Goal: Information Seeking & Learning: Learn about a topic

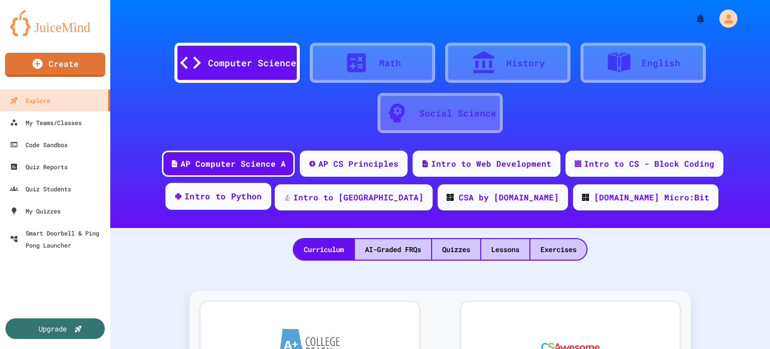
click at [262, 198] on div "Intro to Python" at bounding box center [224, 196] width 78 height 13
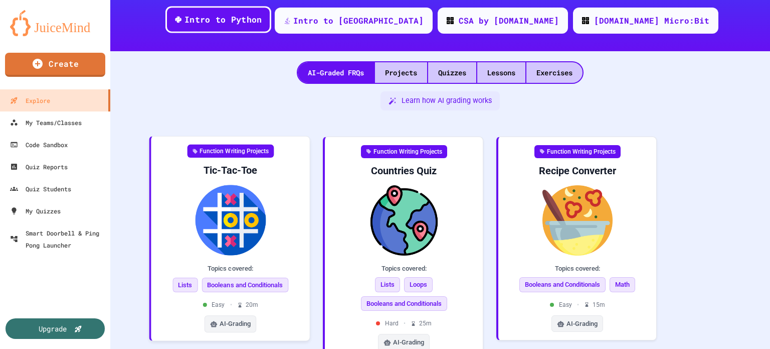
scroll to position [177, 0]
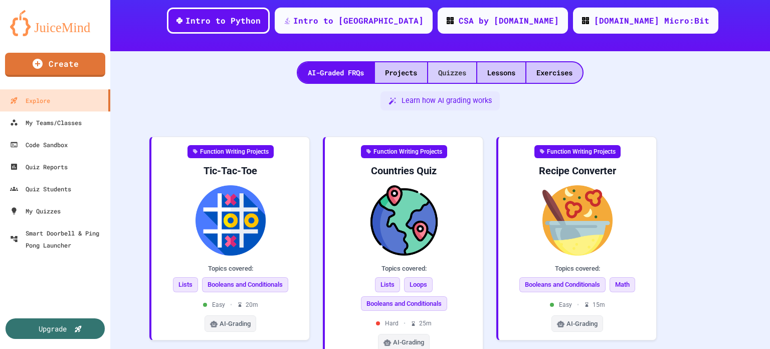
click at [441, 72] on div "Quizzes" at bounding box center [452, 72] width 48 height 21
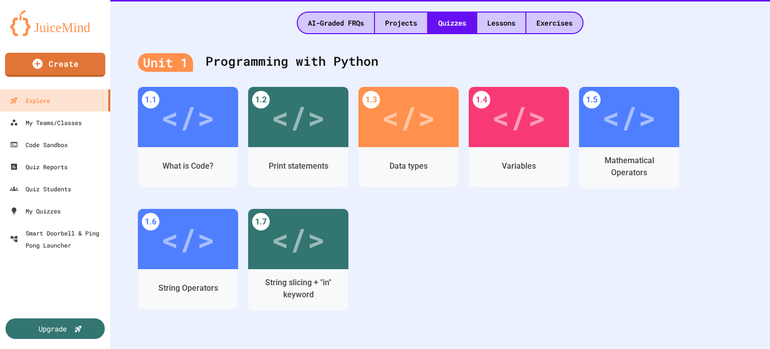
scroll to position [227, 0]
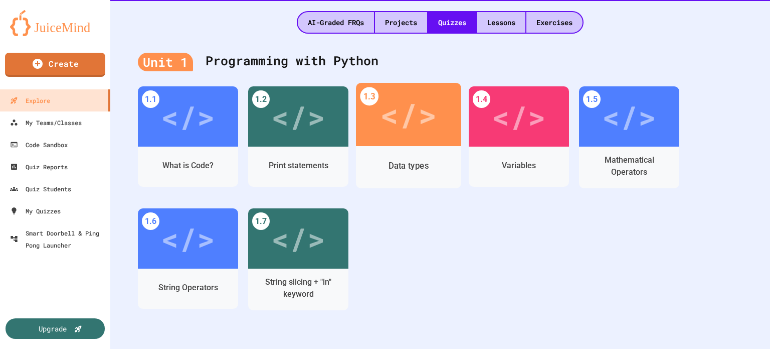
click at [406, 111] on div "</>" at bounding box center [408, 115] width 57 height 48
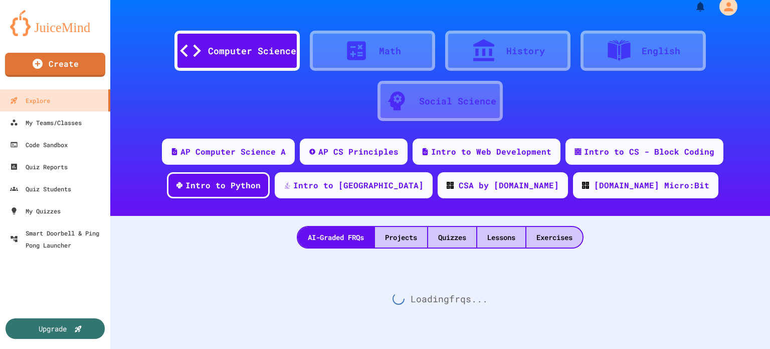
scroll to position [227, 0]
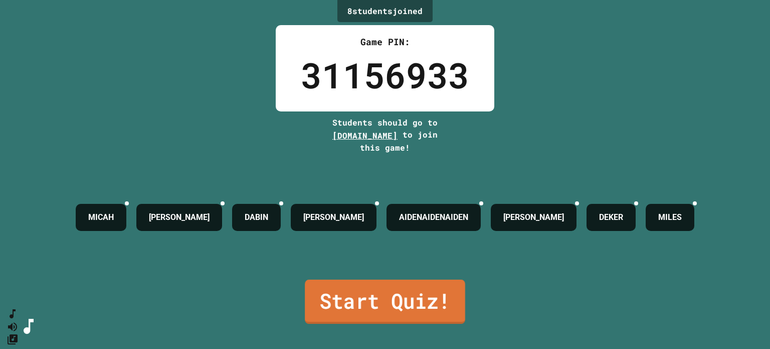
click at [417, 284] on link "Start Quiz!" at bounding box center [385, 301] width 160 height 44
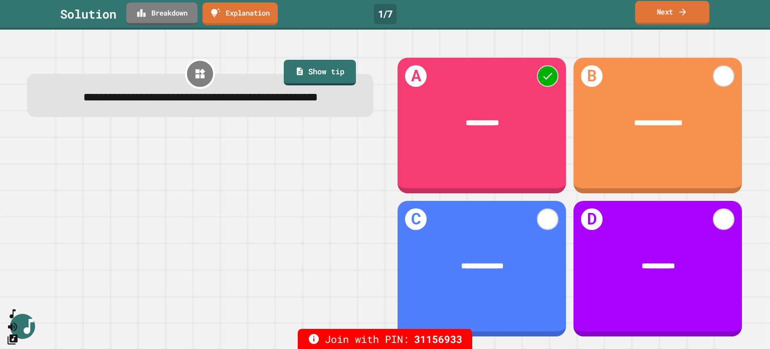
click at [665, 14] on link "Next" at bounding box center [672, 13] width 74 height 24
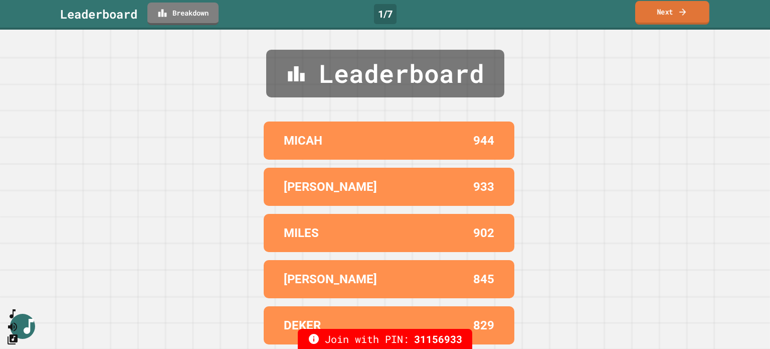
click at [665, 14] on link "Next" at bounding box center [672, 13] width 74 height 24
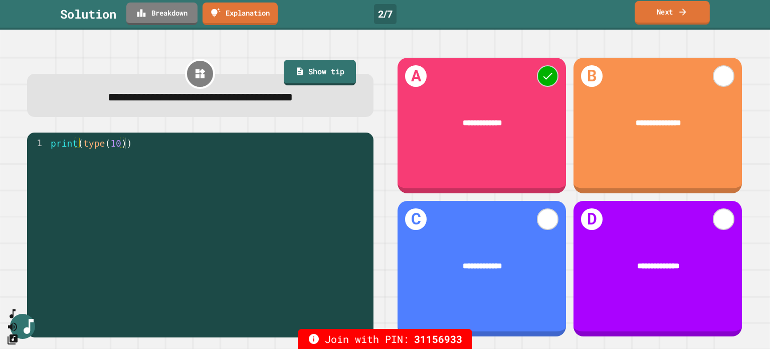
click at [686, 12] on icon at bounding box center [683, 11] width 7 height 7
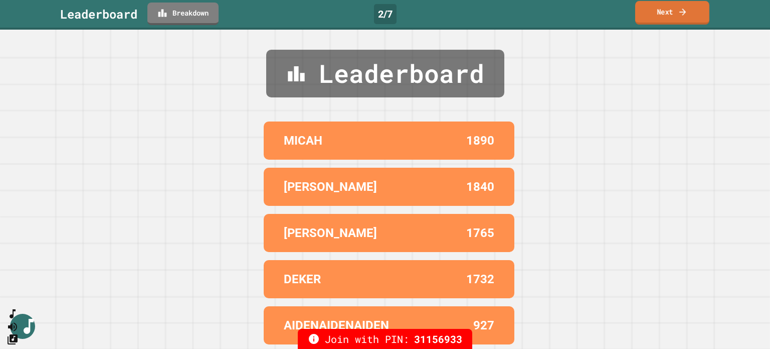
click at [686, 12] on icon at bounding box center [683, 11] width 7 height 7
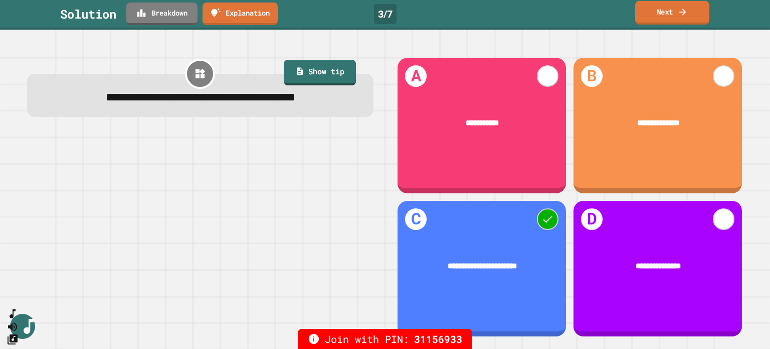
click at [657, 13] on link "Next" at bounding box center [672, 13] width 74 height 24
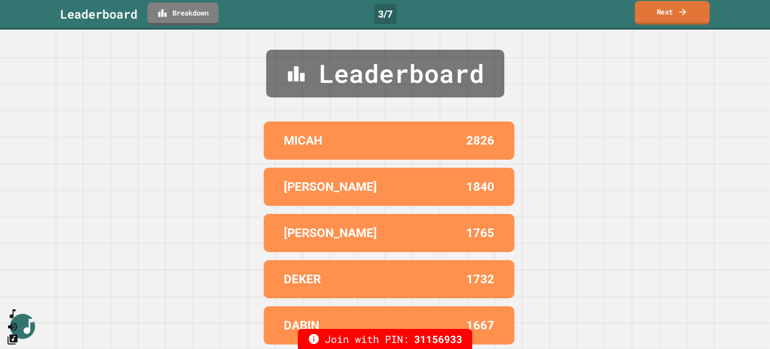
click at [657, 13] on link "Next" at bounding box center [672, 13] width 75 height 24
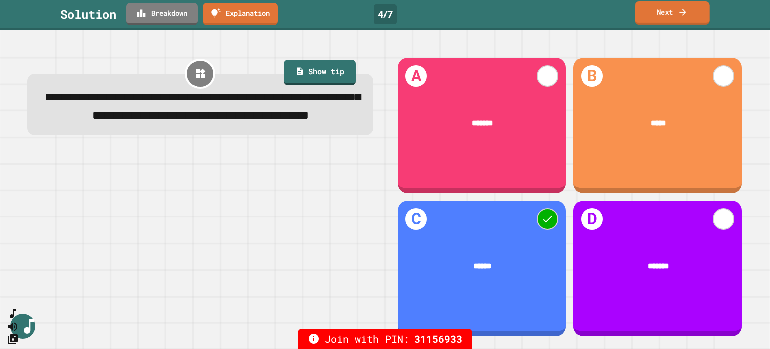
click at [668, 7] on link "Next" at bounding box center [672, 13] width 75 height 24
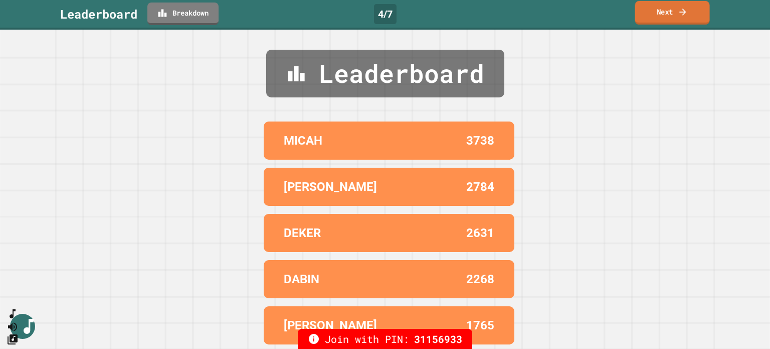
click at [668, 7] on link "Next" at bounding box center [672, 13] width 75 height 24
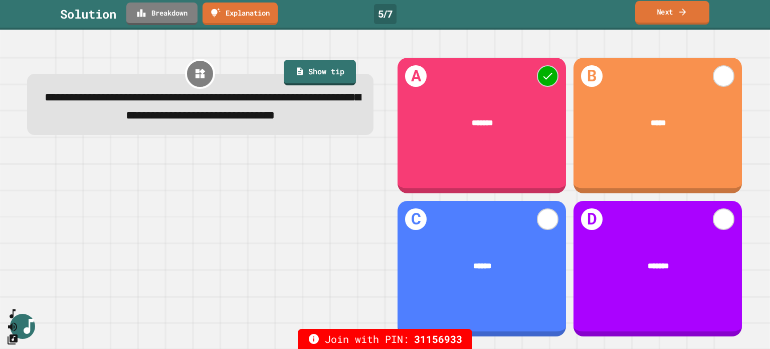
click at [668, 7] on link "Next" at bounding box center [672, 13] width 74 height 24
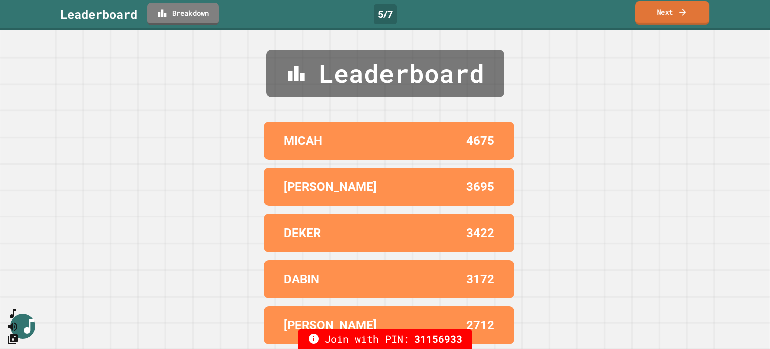
click at [668, 7] on link "Next" at bounding box center [672, 13] width 74 height 24
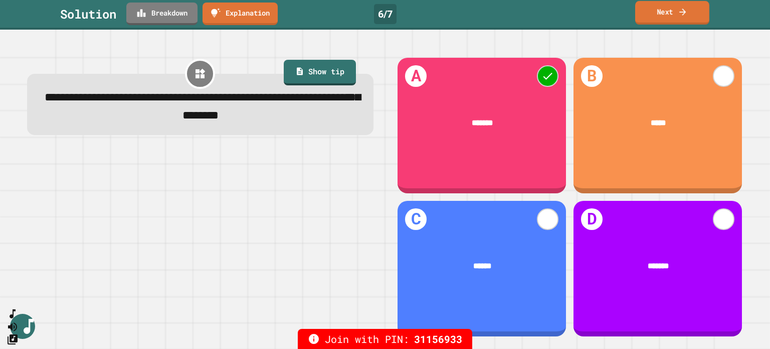
click at [668, 7] on link "Next" at bounding box center [672, 13] width 74 height 24
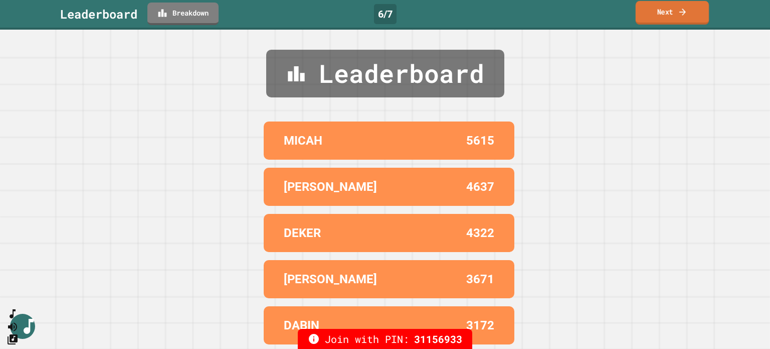
click at [668, 7] on link "Next" at bounding box center [672, 13] width 73 height 24
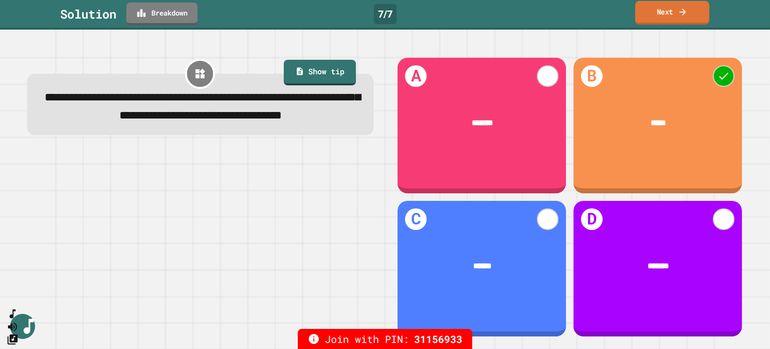
click at [668, 7] on link "Next" at bounding box center [672, 13] width 74 height 24
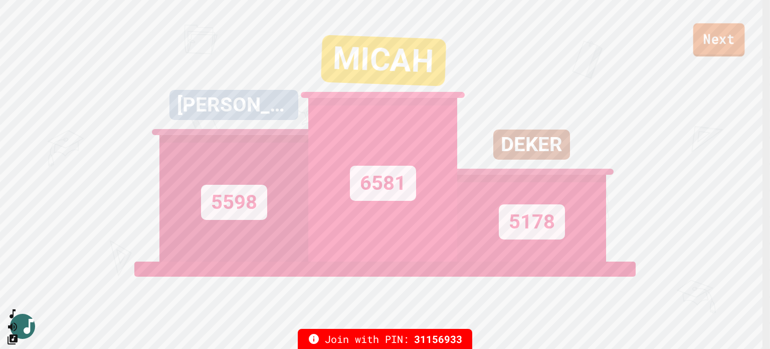
click at [718, 32] on link "Next" at bounding box center [720, 39] width 52 height 33
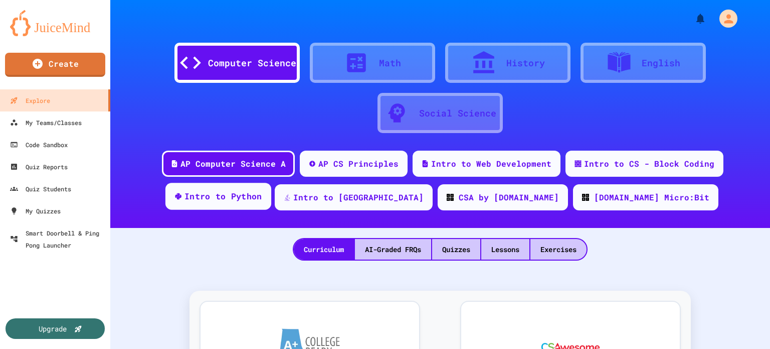
click at [271, 188] on div "Intro to Python" at bounding box center [219, 196] width 106 height 27
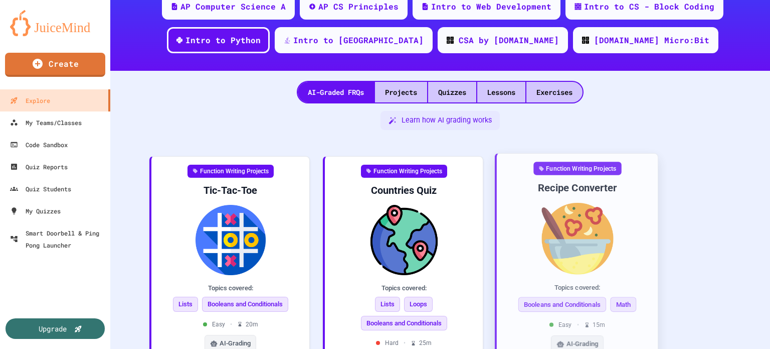
scroll to position [100, 0]
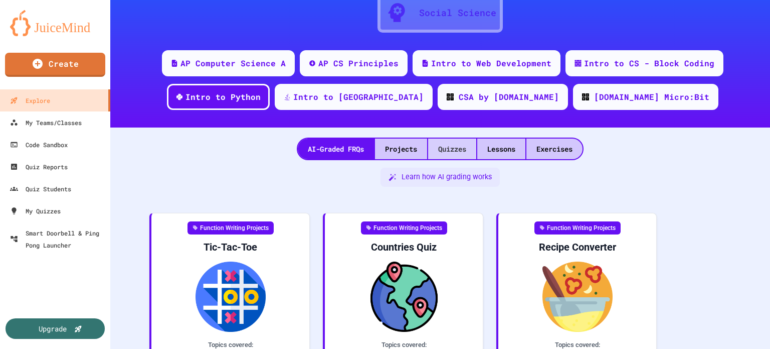
click at [450, 138] on div "Quizzes" at bounding box center [452, 148] width 48 height 21
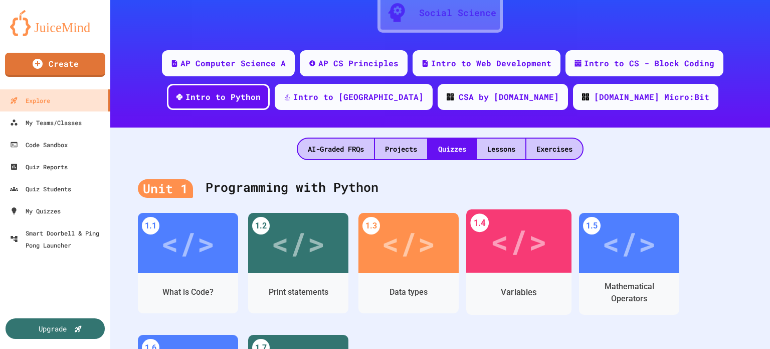
click at [528, 240] on div "</>" at bounding box center [519, 241] width 57 height 48
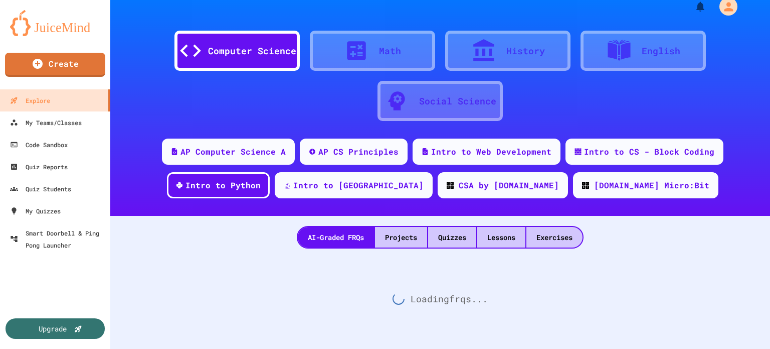
scroll to position [100, 0]
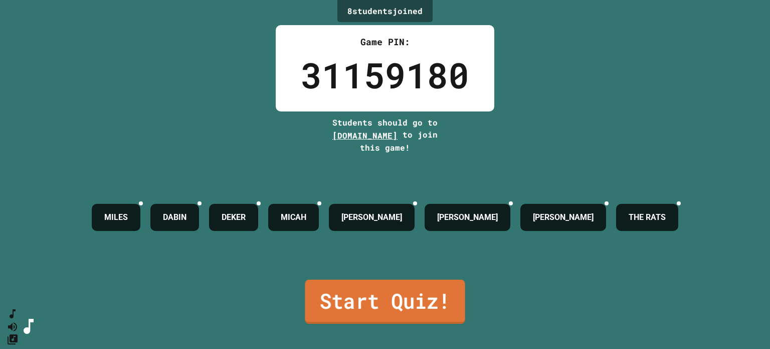
click at [425, 283] on link "Start Quiz!" at bounding box center [385, 301] width 160 height 44
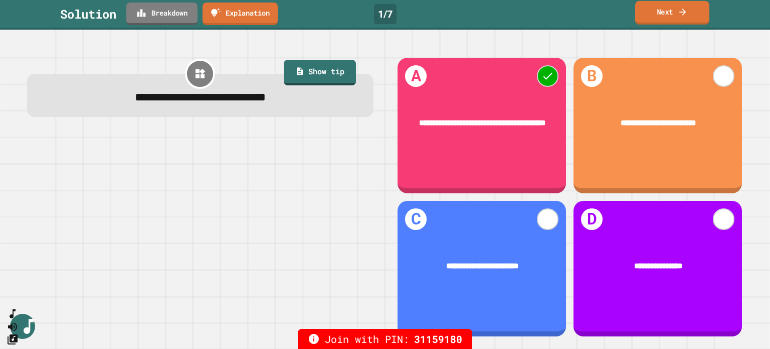
click at [670, 8] on link "Next" at bounding box center [672, 13] width 74 height 24
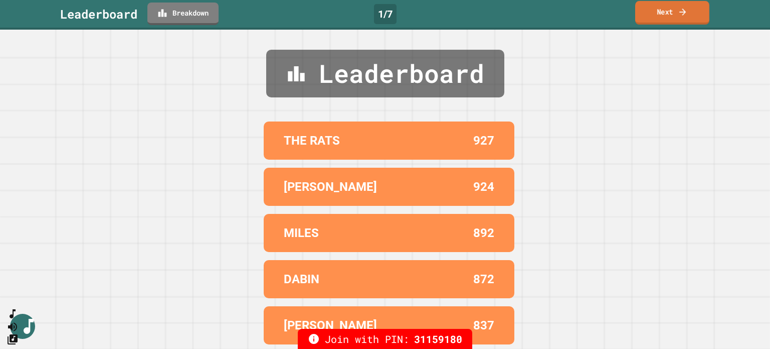
click at [670, 8] on link "Next" at bounding box center [672, 13] width 74 height 24
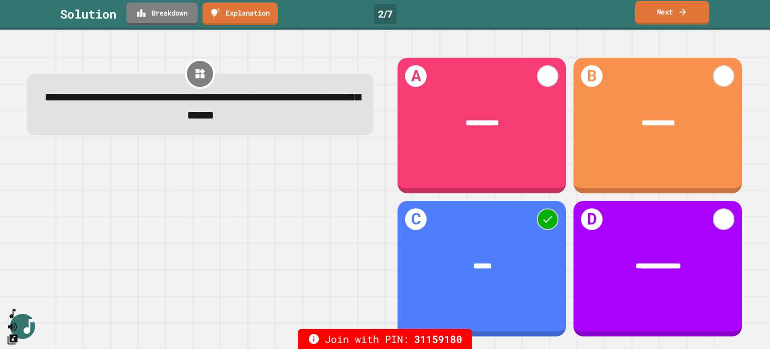
click at [664, 14] on link "Next" at bounding box center [672, 13] width 74 height 24
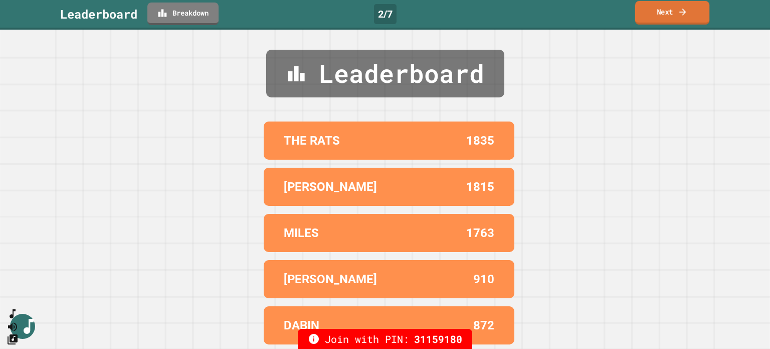
click at [664, 14] on link "Next" at bounding box center [672, 13] width 74 height 24
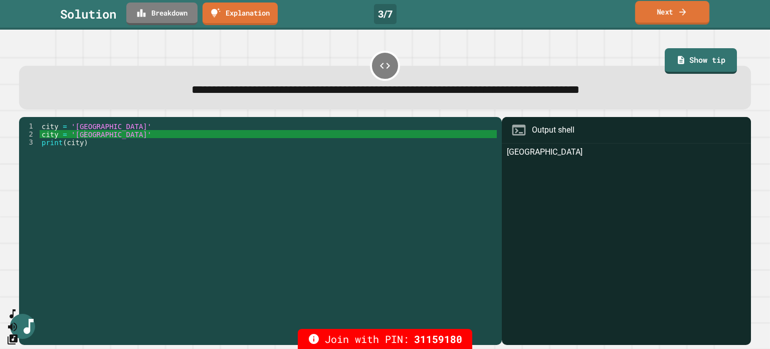
click at [665, 10] on link "Next" at bounding box center [672, 13] width 74 height 24
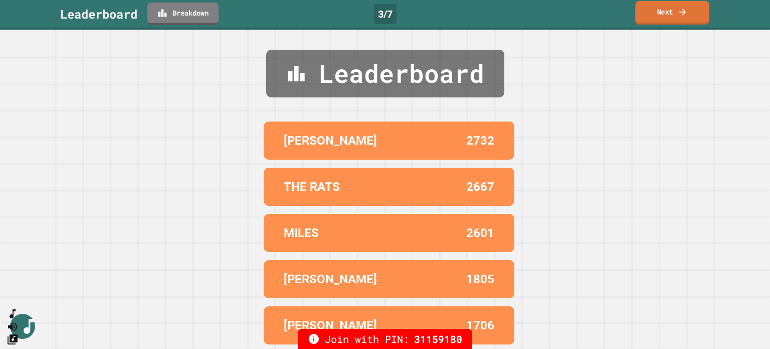
click at [665, 10] on link "Next" at bounding box center [672, 13] width 74 height 24
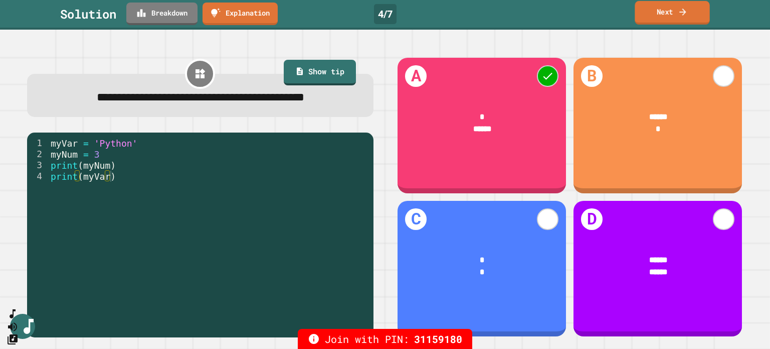
click at [660, 9] on link "Next" at bounding box center [672, 13] width 75 height 24
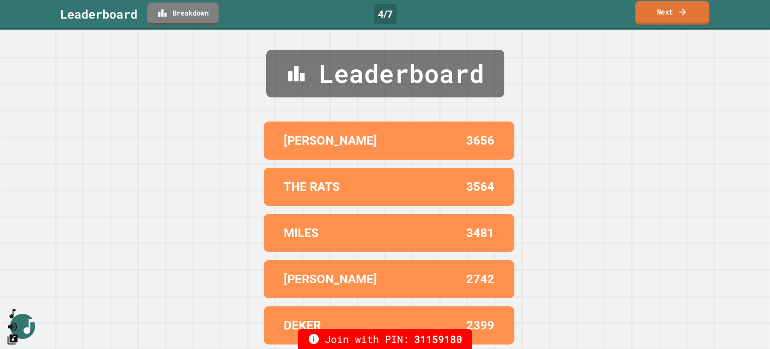
click at [660, 9] on link "Next" at bounding box center [672, 13] width 74 height 24
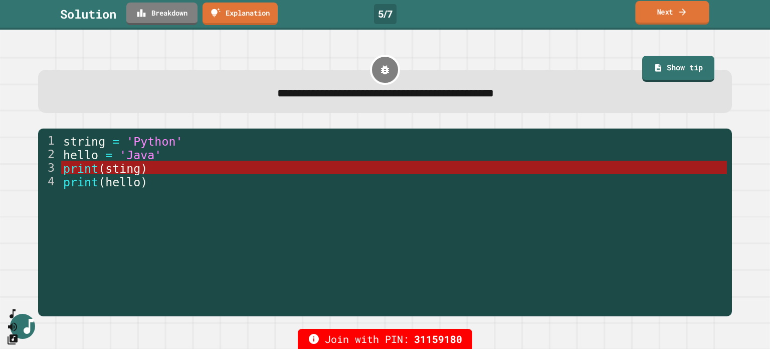
click at [669, 10] on link "Next" at bounding box center [672, 13] width 74 height 24
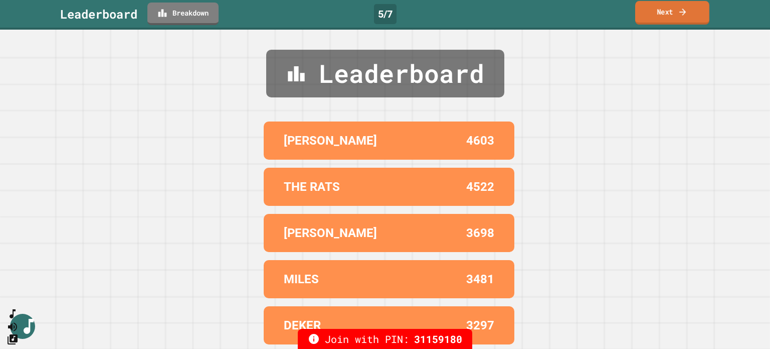
click at [669, 10] on link "Next" at bounding box center [672, 13] width 74 height 24
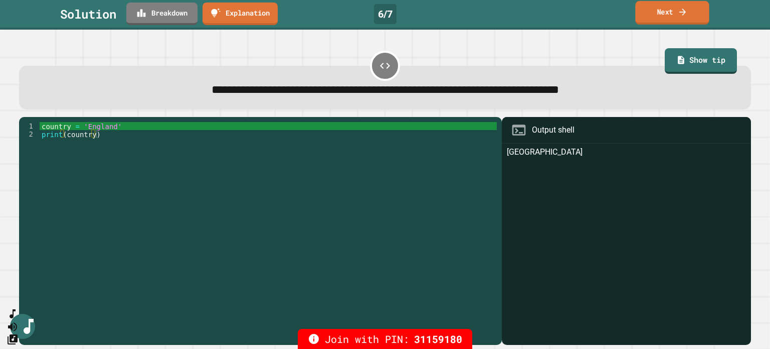
click at [672, 8] on link "Next" at bounding box center [672, 13] width 74 height 24
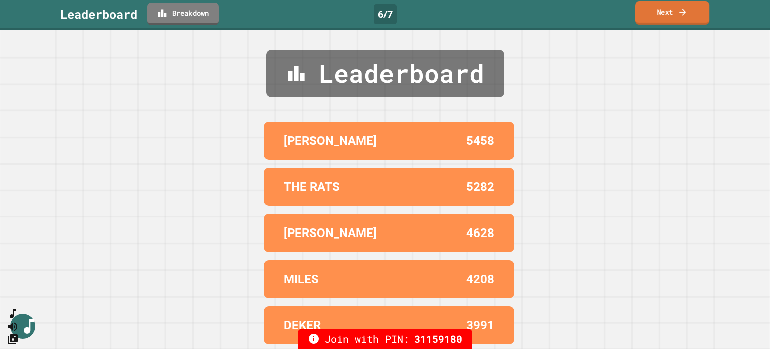
click at [672, 8] on link "Next" at bounding box center [672, 13] width 74 height 24
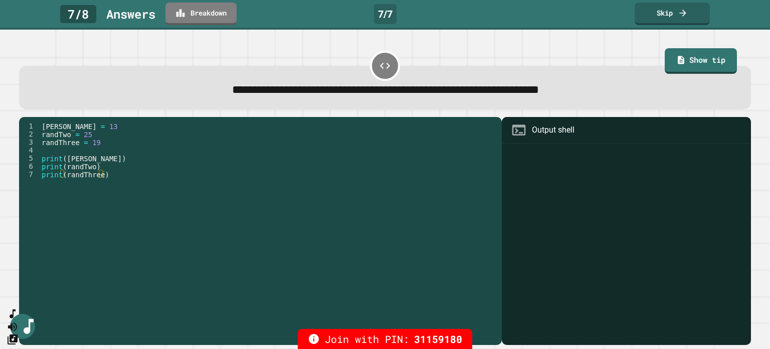
click at [112, 185] on div "[PERSON_NAME] = 13 randTwo = 25 randThree = 19 print ( [PERSON_NAME] ) print ( …" at bounding box center [268, 226] width 457 height 209
type textarea "**********"
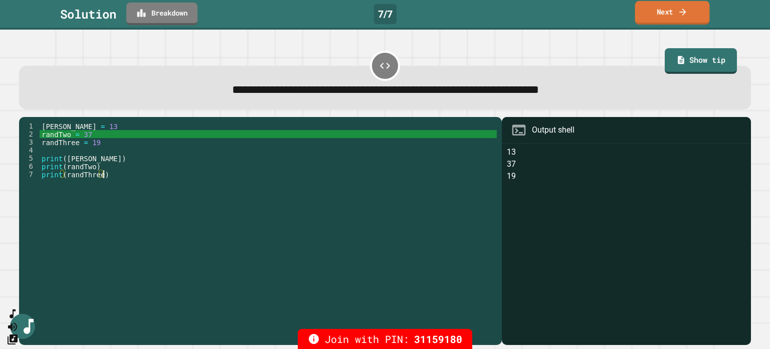
click at [659, 6] on link "Next" at bounding box center [672, 13] width 75 height 24
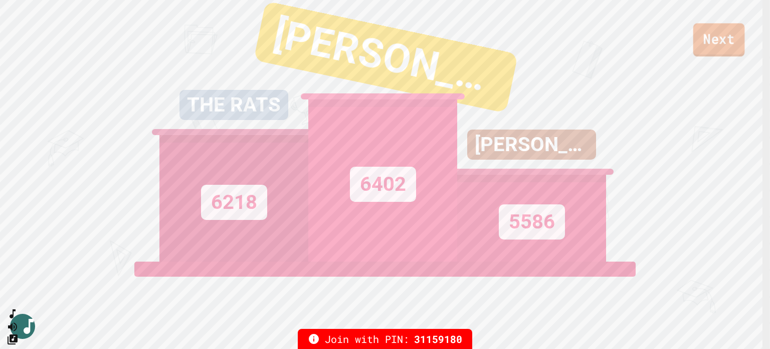
click at [722, 37] on link "Next" at bounding box center [720, 39] width 52 height 33
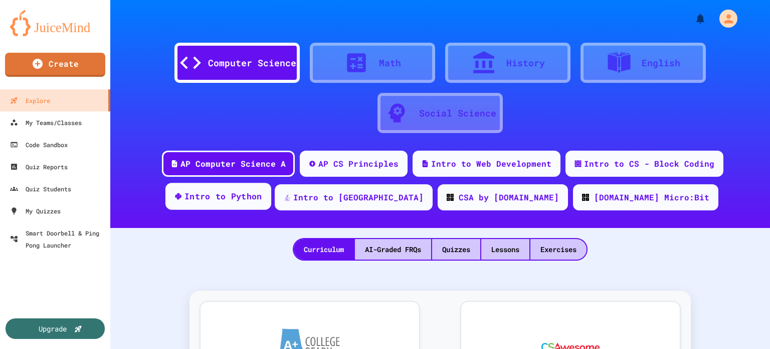
click at [262, 195] on div "Intro to Python" at bounding box center [224, 196] width 78 height 13
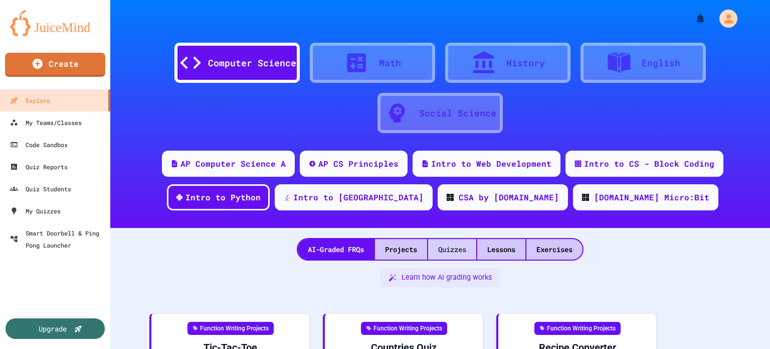
click at [448, 248] on div "Quizzes" at bounding box center [452, 249] width 48 height 21
